Goal: Find specific page/section: Find specific page/section

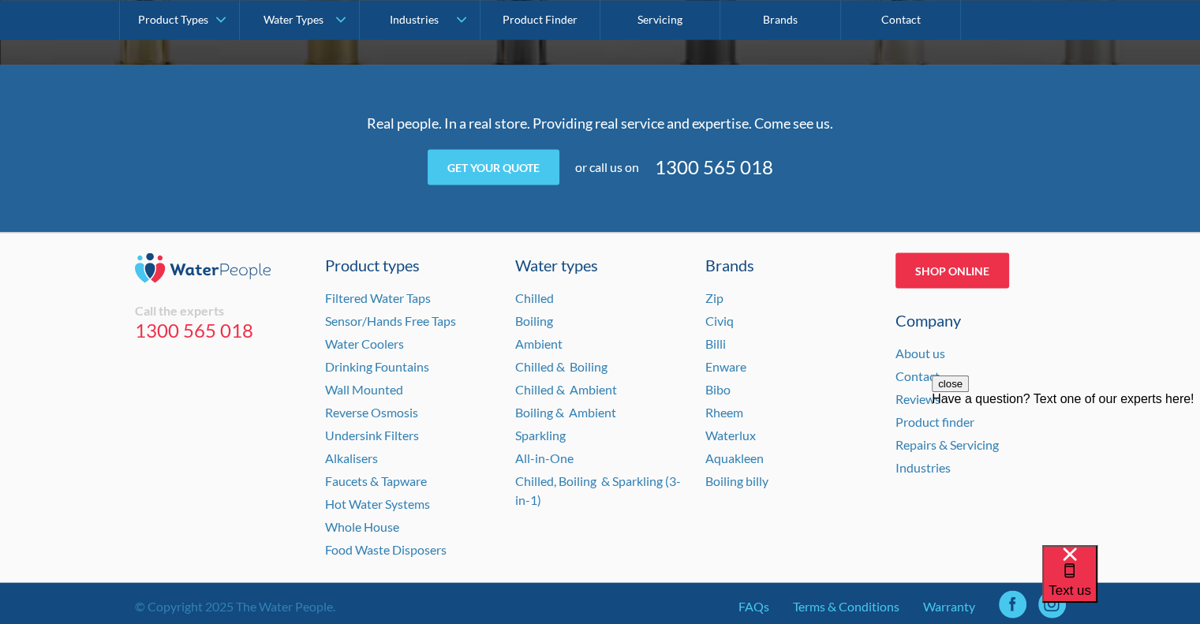
scroll to position [3244, 0]
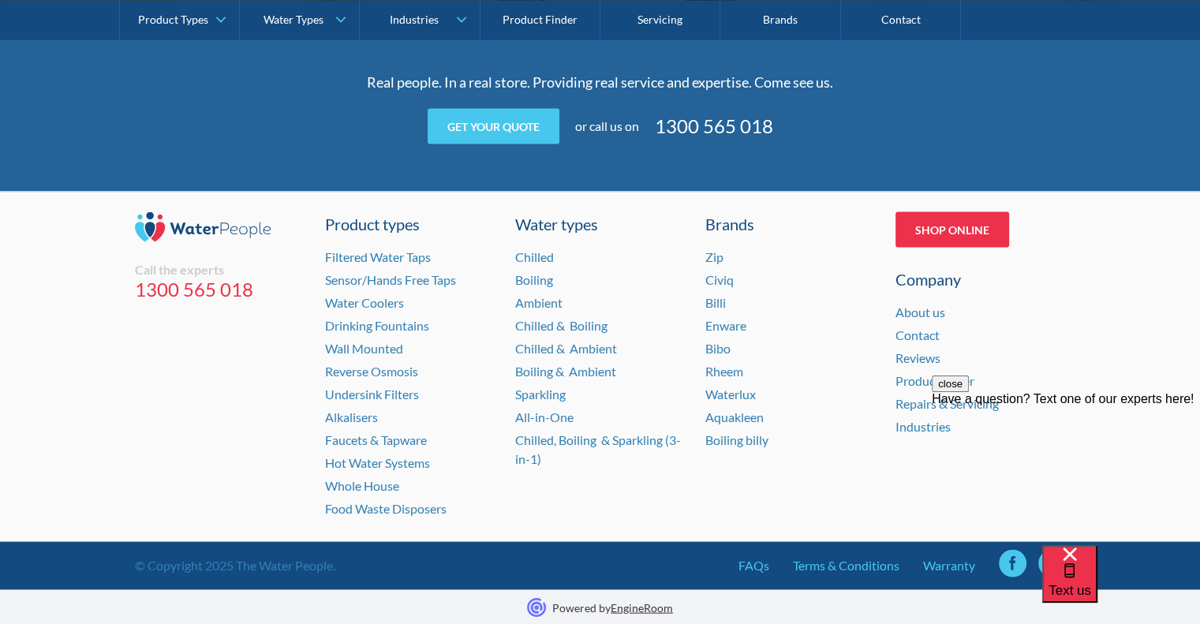
click at [933, 402] on div "close Have a question? Text one of our experts here!" at bounding box center [1066, 470] width 268 height 189
click at [911, 406] on link "Repairs & Servicing" at bounding box center [946, 403] width 103 height 15
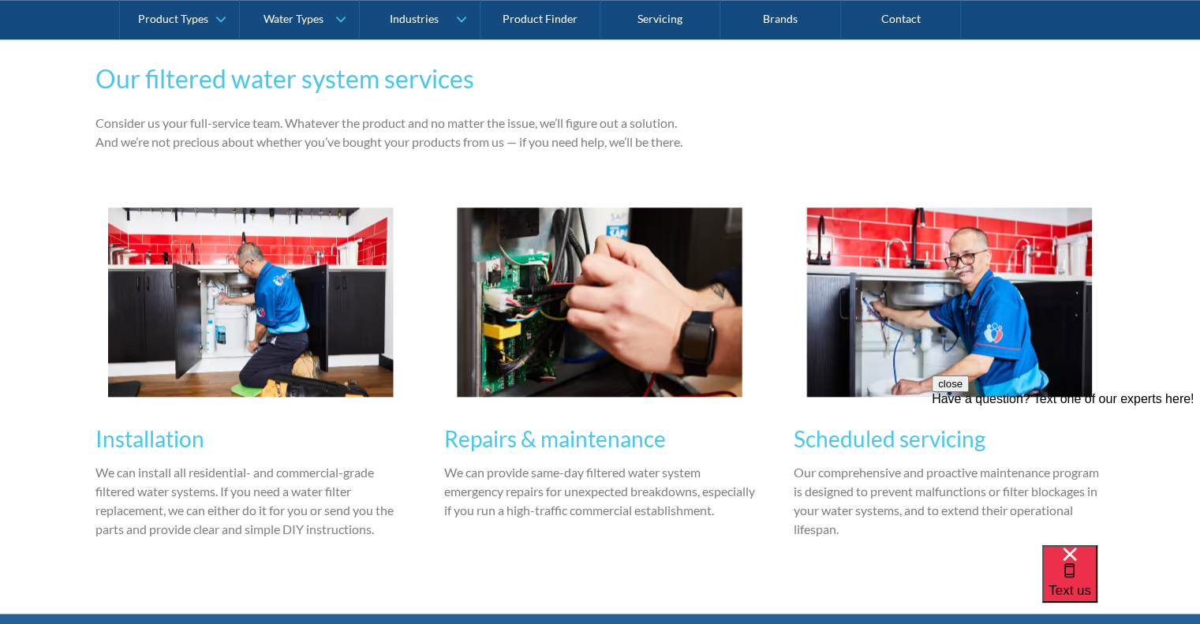
scroll to position [1657, 0]
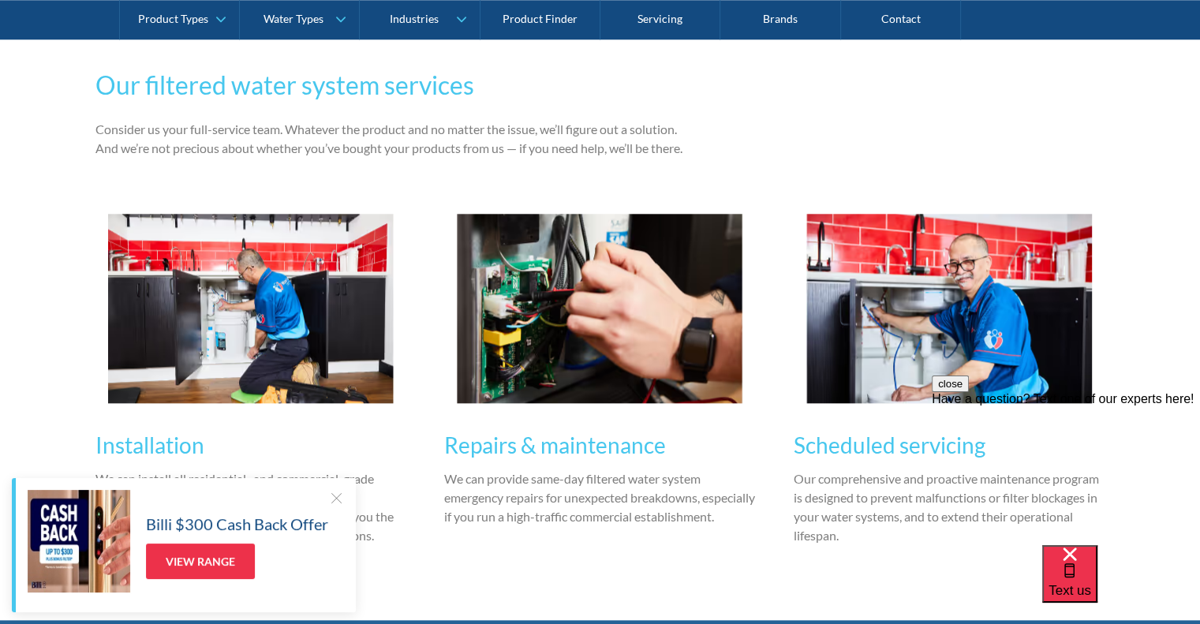
click at [202, 330] on img at bounding box center [251, 308] width 286 height 189
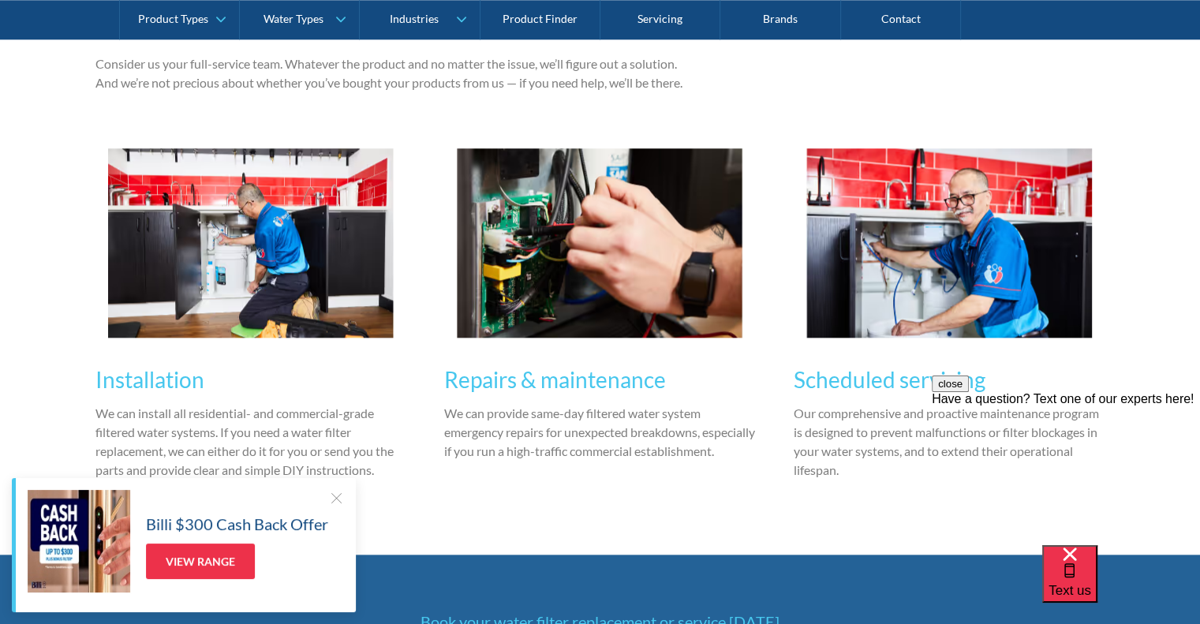
scroll to position [1815, 0]
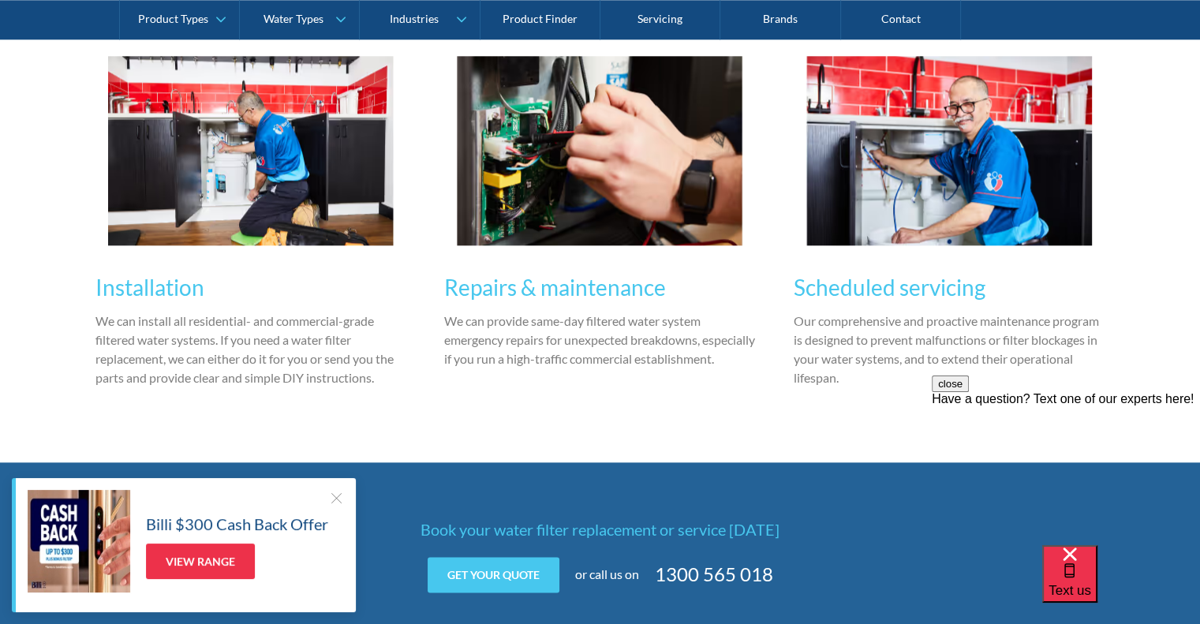
click at [166, 299] on h3 "Installation" at bounding box center [251, 287] width 312 height 33
click at [167, 285] on h3 "Installation" at bounding box center [251, 287] width 312 height 33
